Goal: Find contact information: Obtain details needed to contact an individual or organization

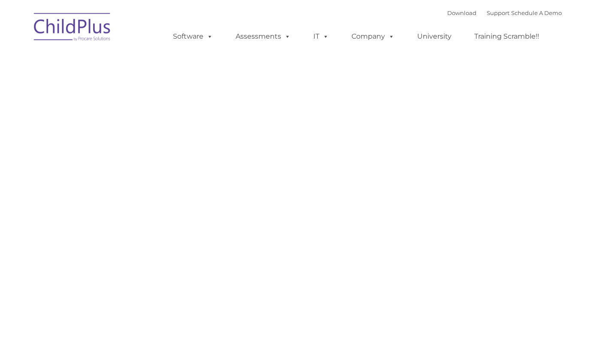
type input ""
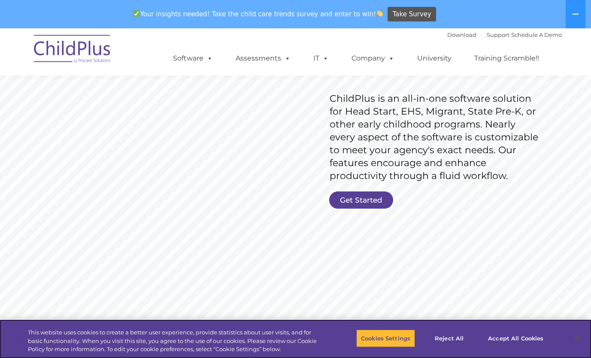
scroll to position [127, 0]
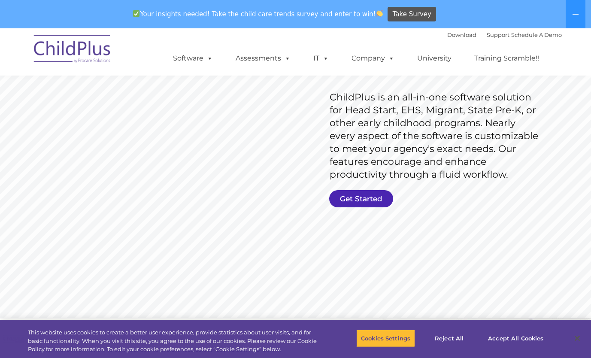
click at [377, 195] on link "Get Started" at bounding box center [361, 198] width 64 height 17
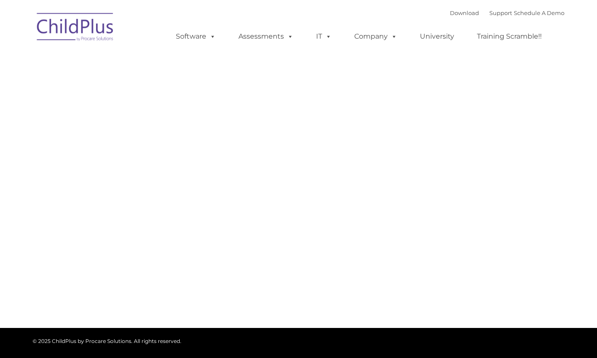
type input ""
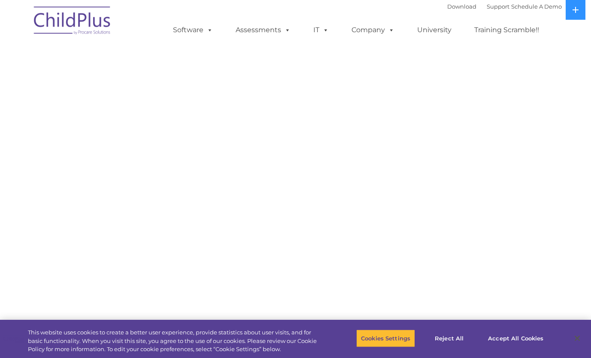
select select "MEDIUM"
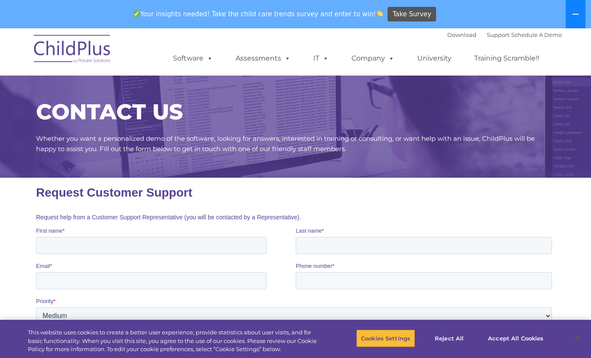
click at [578, 12] on icon at bounding box center [575, 14] width 7 height 7
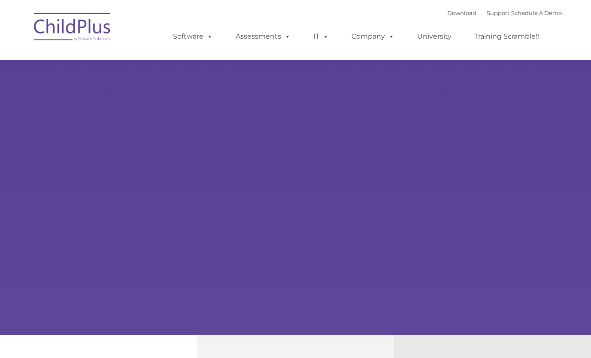
type input ""
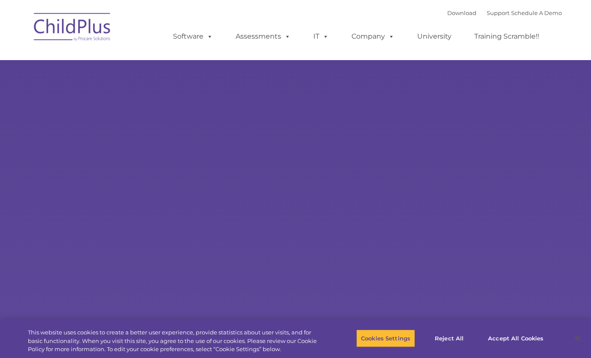
select select "MEDIUM"
